Goal: Transaction & Acquisition: Purchase product/service

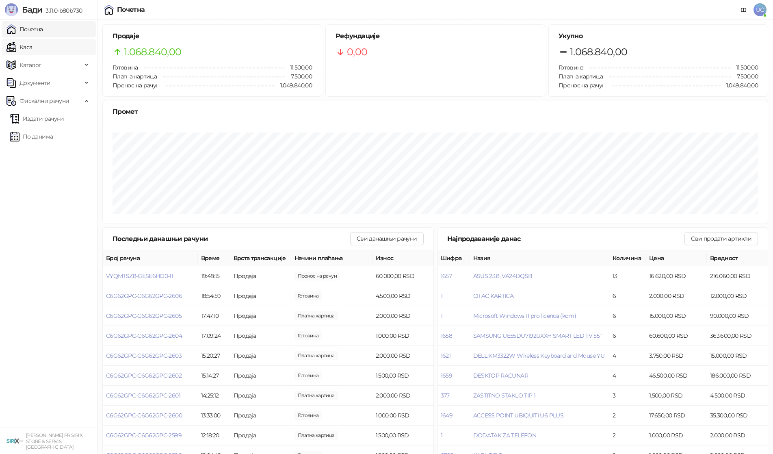
click at [32, 47] on link "Каса" at bounding box center [19, 47] width 26 height 16
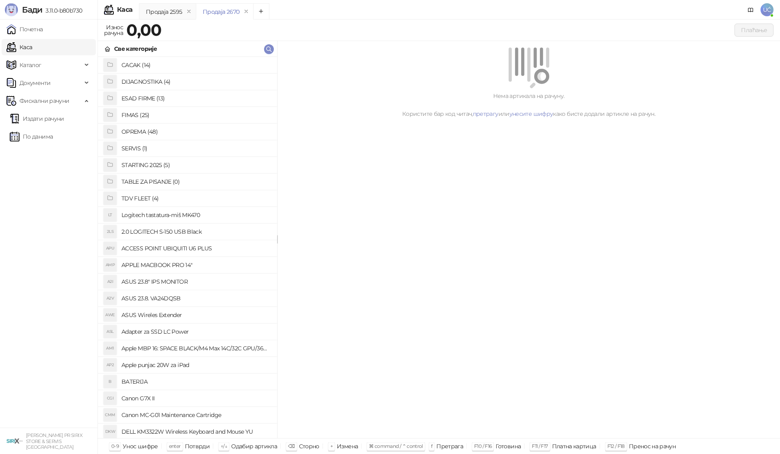
click at [139, 129] on h4 "OPREMA (48)" at bounding box center [195, 131] width 149 height 13
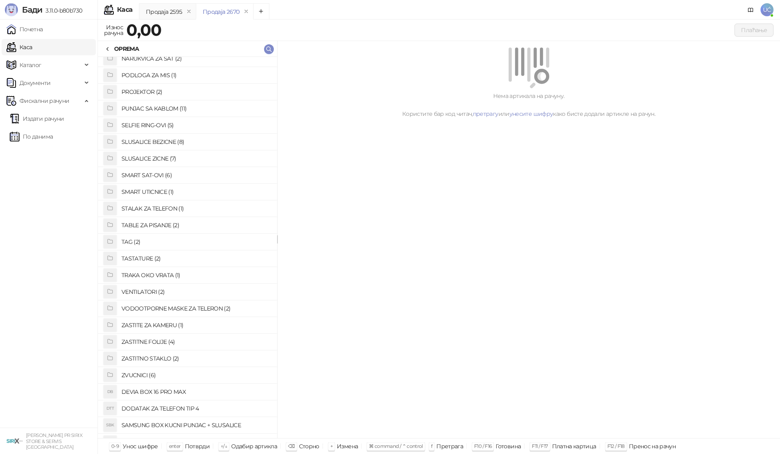
scroll to position [418, 0]
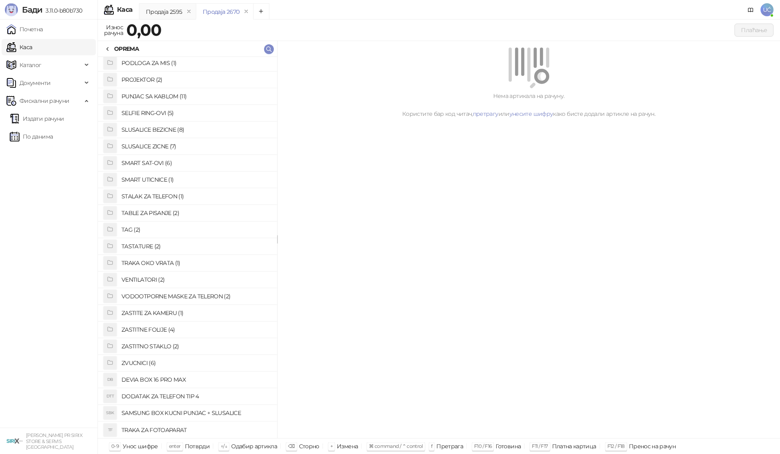
click at [156, 147] on h4 "SLUSALICE ZICNE (7)" at bounding box center [195, 146] width 149 height 13
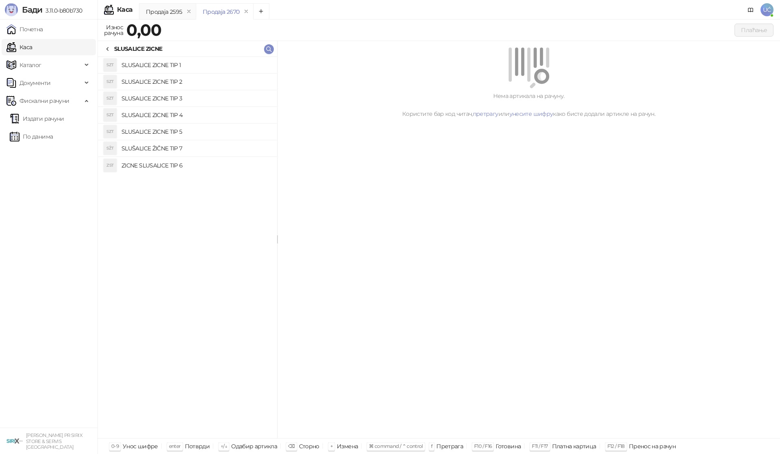
click at [192, 66] on h4 "SLUSALICE ZICNE TIP 1" at bounding box center [195, 64] width 149 height 13
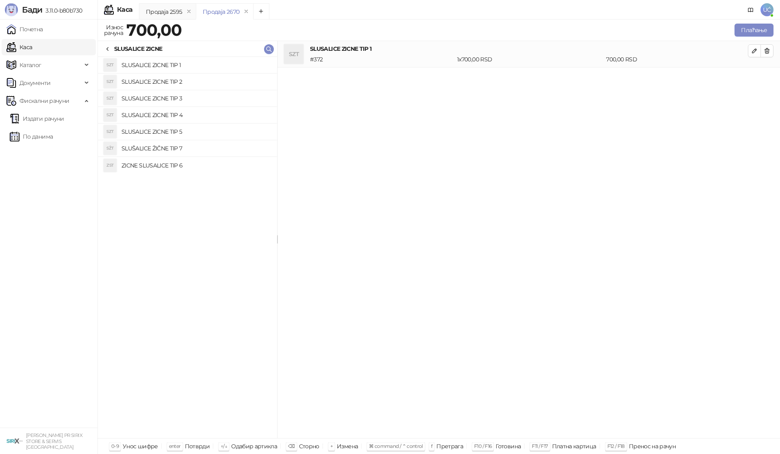
click at [192, 78] on h4 "SLUSALICE ZICNE TIP 2" at bounding box center [195, 81] width 149 height 13
click at [192, 98] on h4 "SLUSALICE ZICNE TIP 3" at bounding box center [195, 98] width 149 height 13
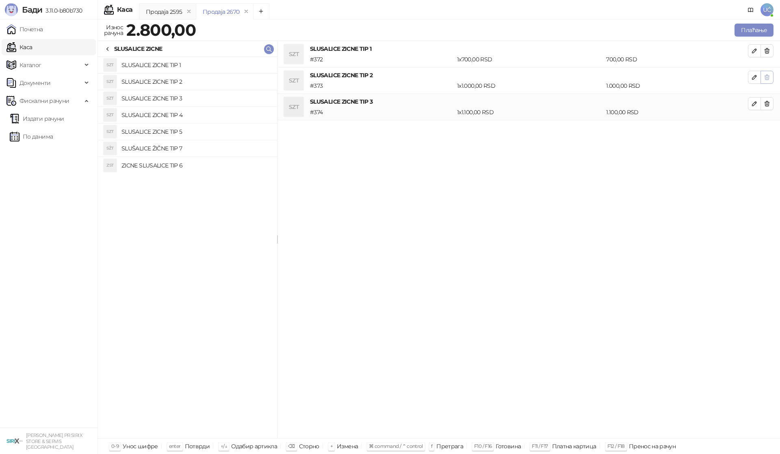
click at [769, 52] on icon "button" at bounding box center [766, 51] width 6 height 6
click at [769, 74] on icon "button" at bounding box center [766, 77] width 6 height 6
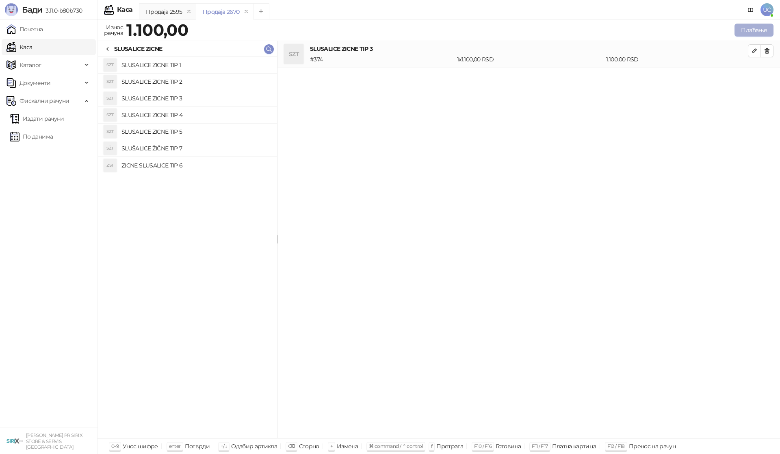
click at [754, 32] on button "Плаћање" at bounding box center [753, 30] width 39 height 13
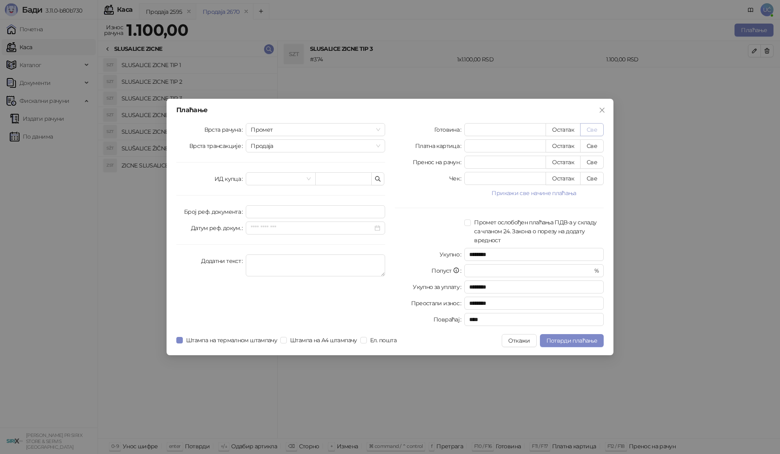
click at [599, 127] on button "Све" at bounding box center [592, 129] width 24 height 13
type input "****"
click at [575, 337] on span "Потврди плаћање" at bounding box center [571, 340] width 51 height 7
